Goal: Task Accomplishment & Management: Manage account settings

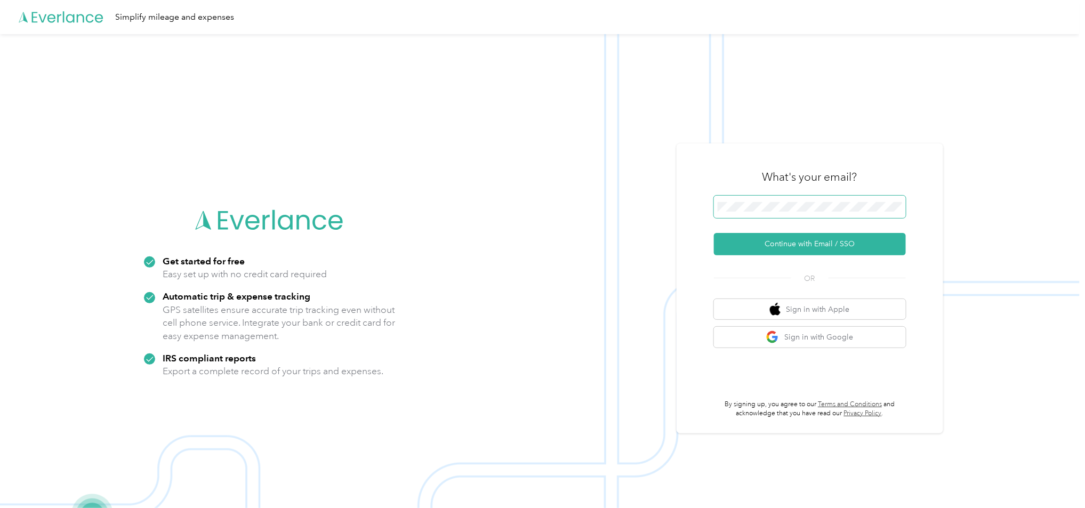
click at [792, 200] on span at bounding box center [810, 207] width 192 height 22
click at [828, 243] on button "Continue with Email / SSO" at bounding box center [810, 244] width 192 height 22
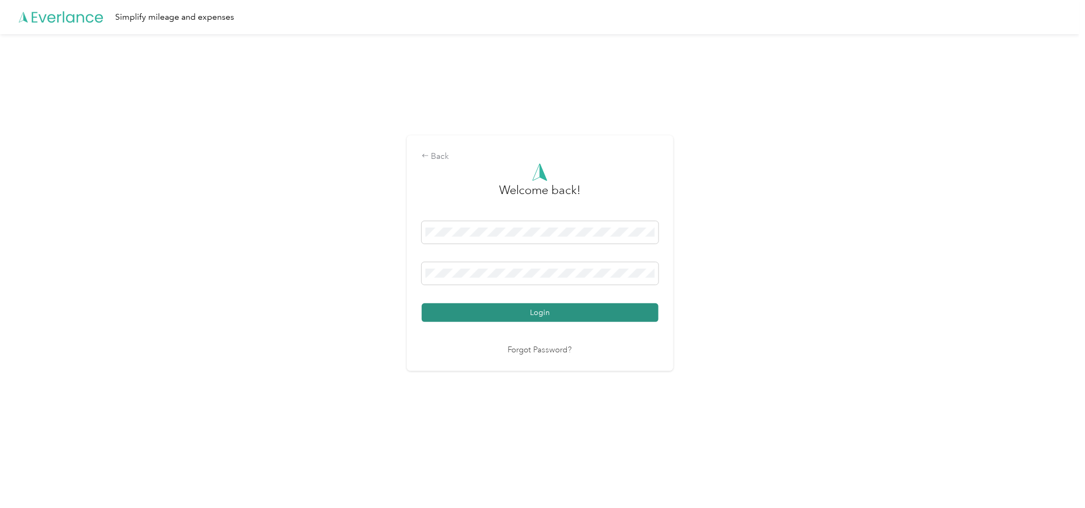
click at [601, 316] on button "Login" at bounding box center [540, 312] width 237 height 19
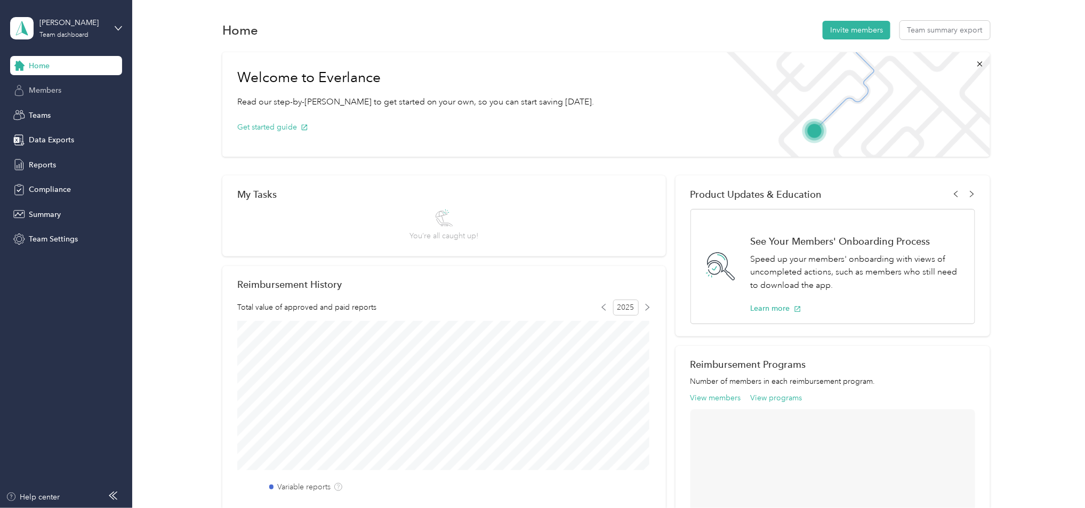
click at [59, 87] on span "Members" at bounding box center [45, 90] width 33 height 11
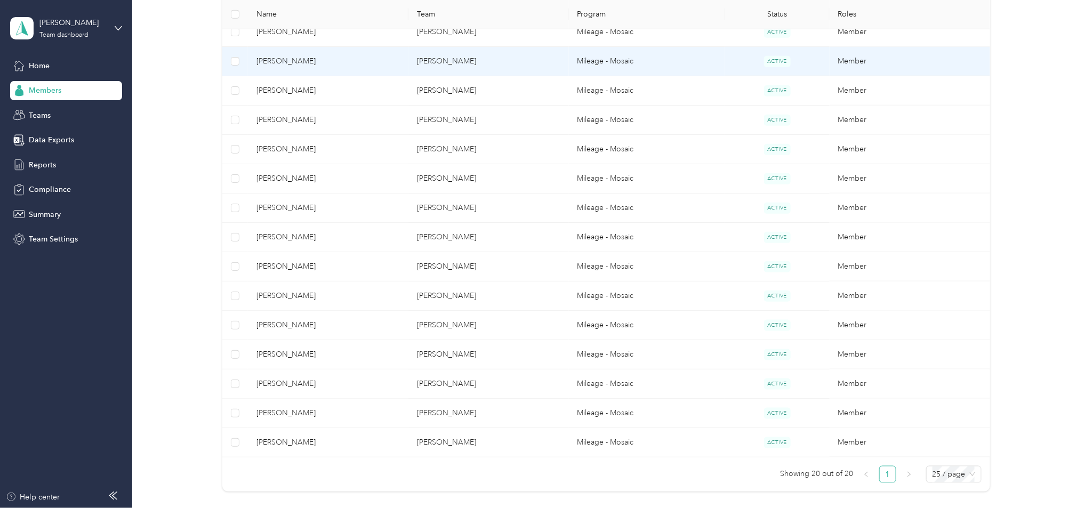
scroll to position [526, 0]
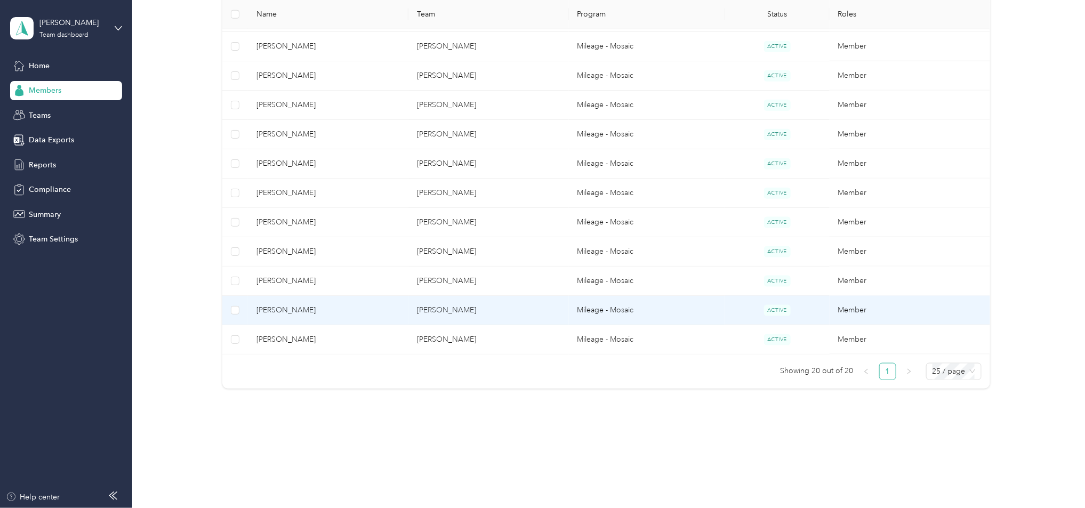
click at [489, 303] on td "[PERSON_NAME]" at bounding box center [488, 310] width 160 height 29
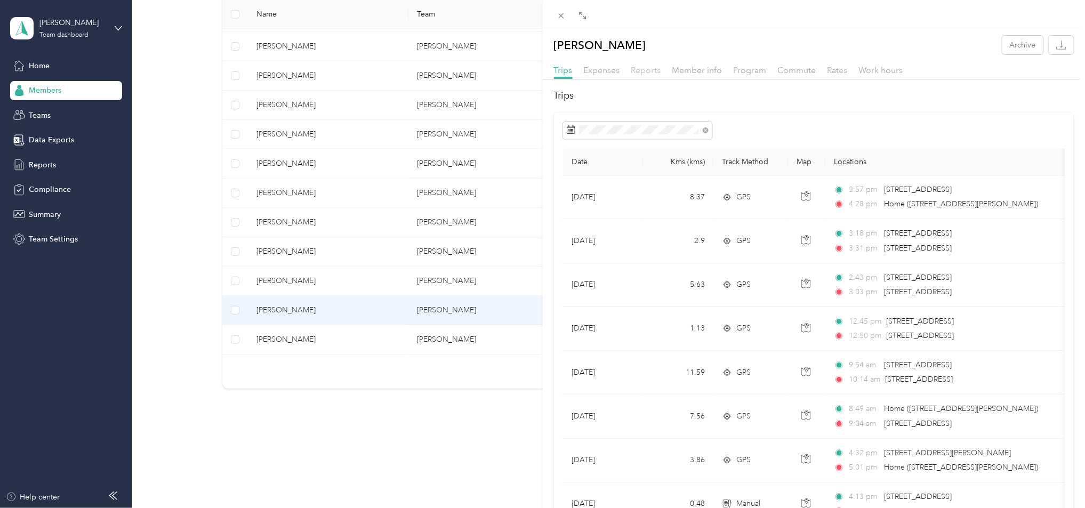
click at [636, 71] on span "Reports" at bounding box center [646, 70] width 30 height 10
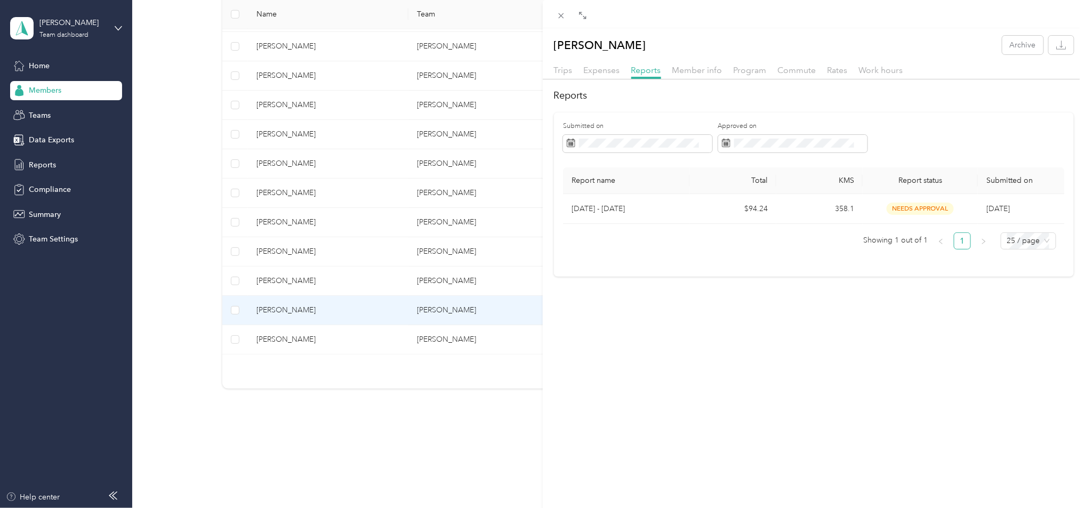
click at [360, 332] on div "[PERSON_NAME] Archive Trips Expenses Reports Member info Program Commute Rates …" at bounding box center [542, 254] width 1085 height 508
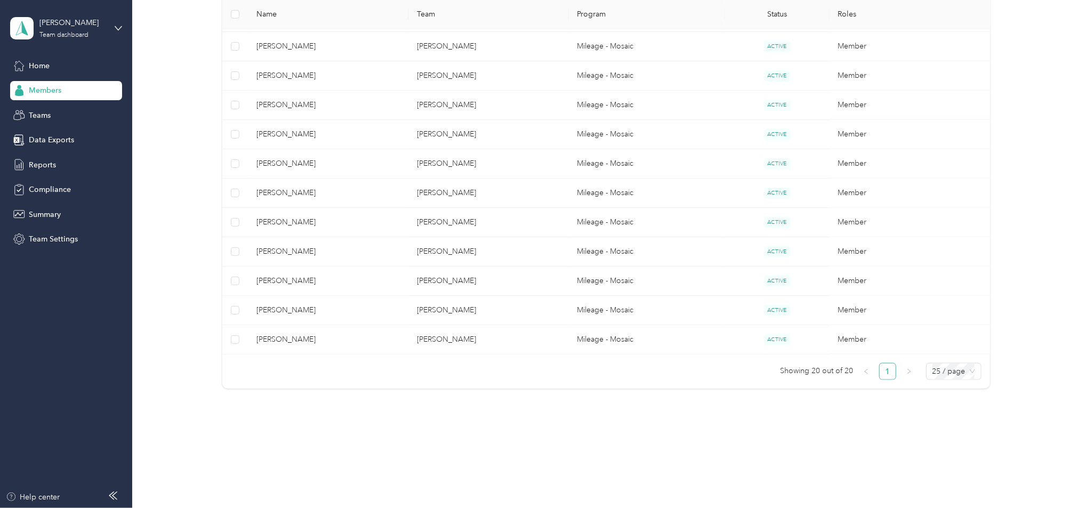
click at [360, 334] on span "[PERSON_NAME]" at bounding box center [327, 340] width 143 height 12
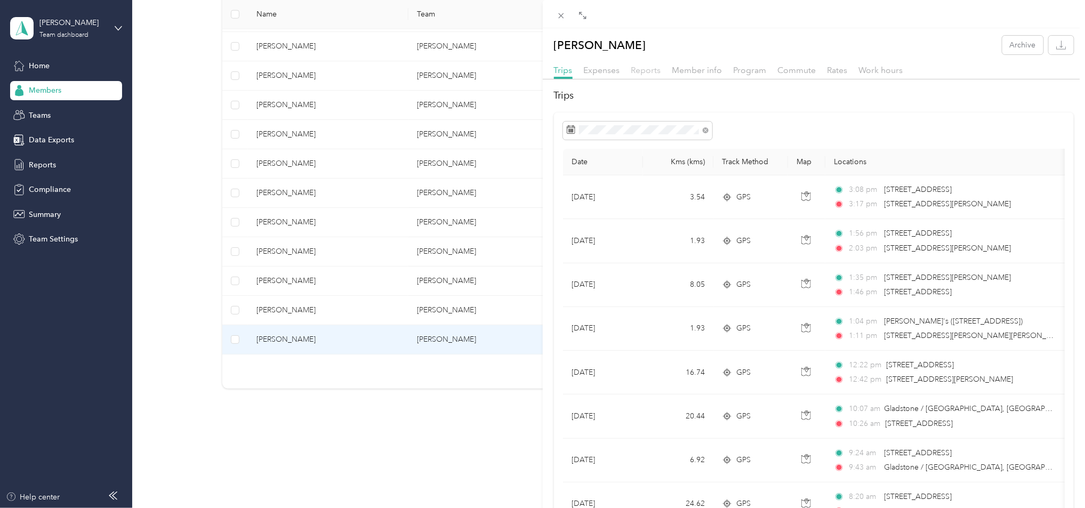
click at [640, 70] on span "Reports" at bounding box center [646, 70] width 30 height 10
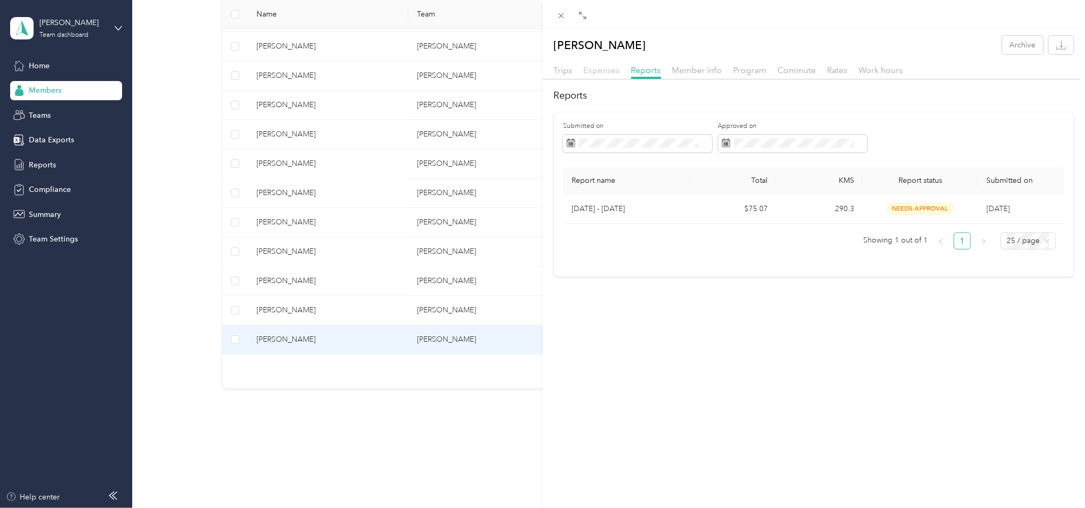
click at [586, 68] on span "Expenses" at bounding box center [602, 70] width 36 height 10
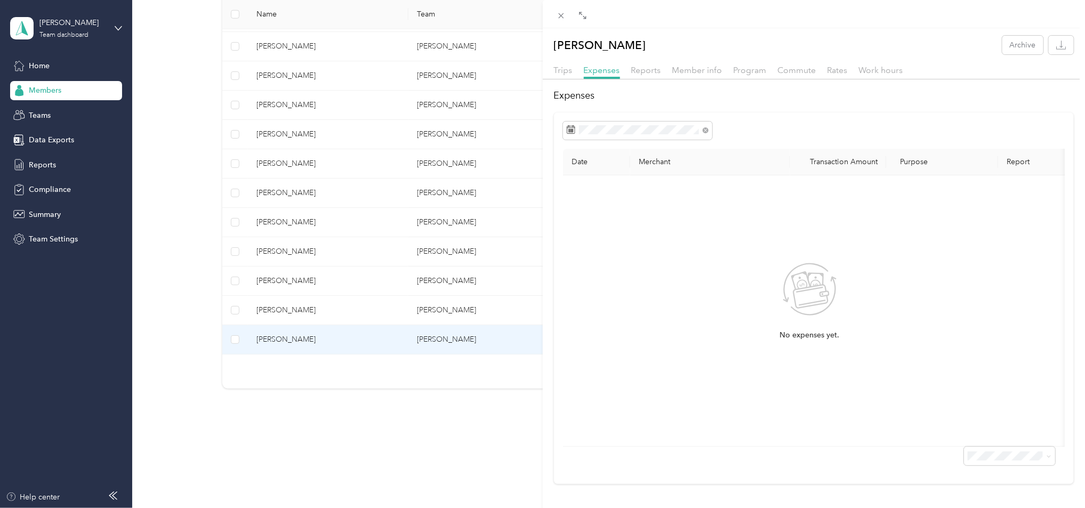
click at [399, 267] on div "[PERSON_NAME] Archive Trips Expenses Reports Member info Program Commute Rates …" at bounding box center [542, 254] width 1085 height 508
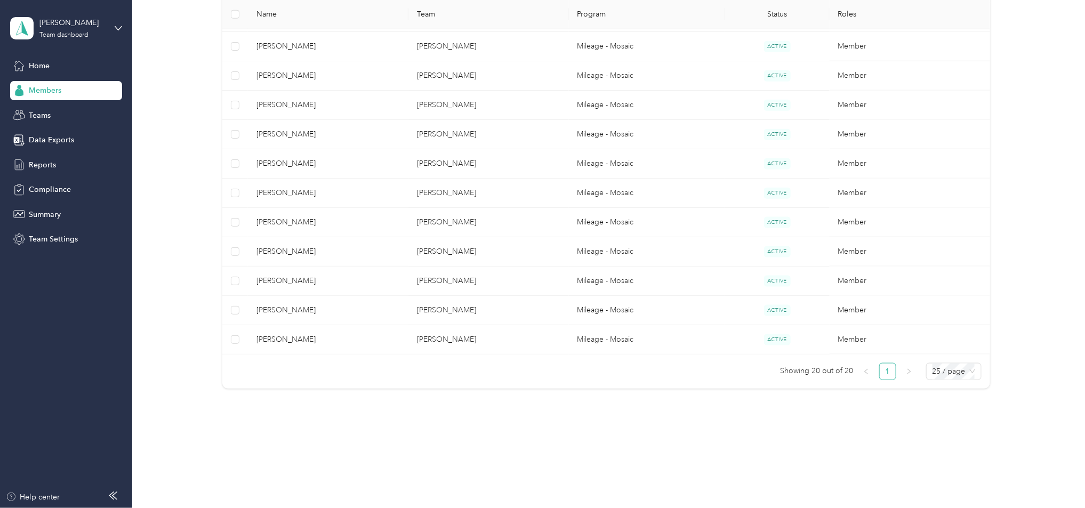
click at [398, 269] on div at bounding box center [542, 254] width 1085 height 508
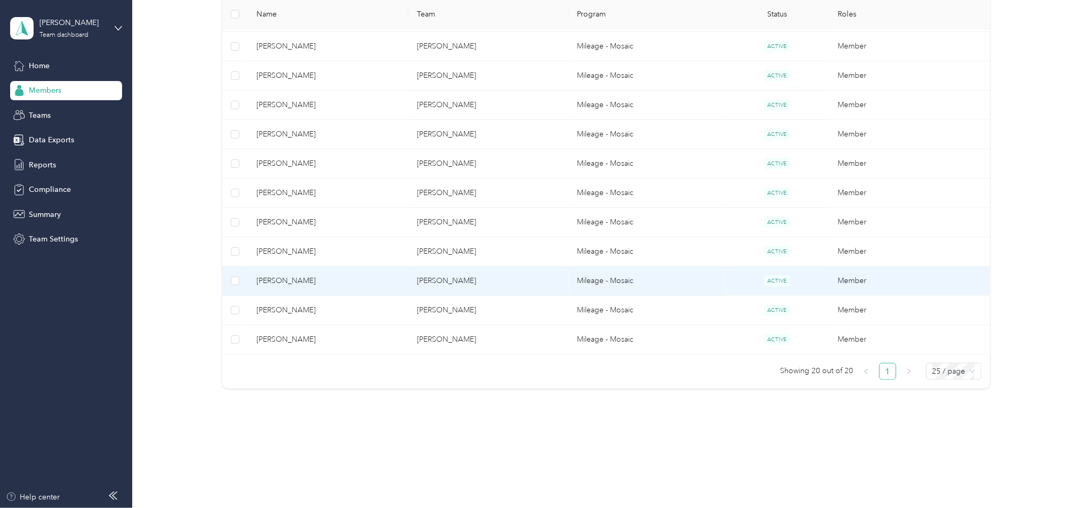
click at [398, 275] on span "[PERSON_NAME]" at bounding box center [327, 281] width 143 height 12
